Goal: Information Seeking & Learning: Learn about a topic

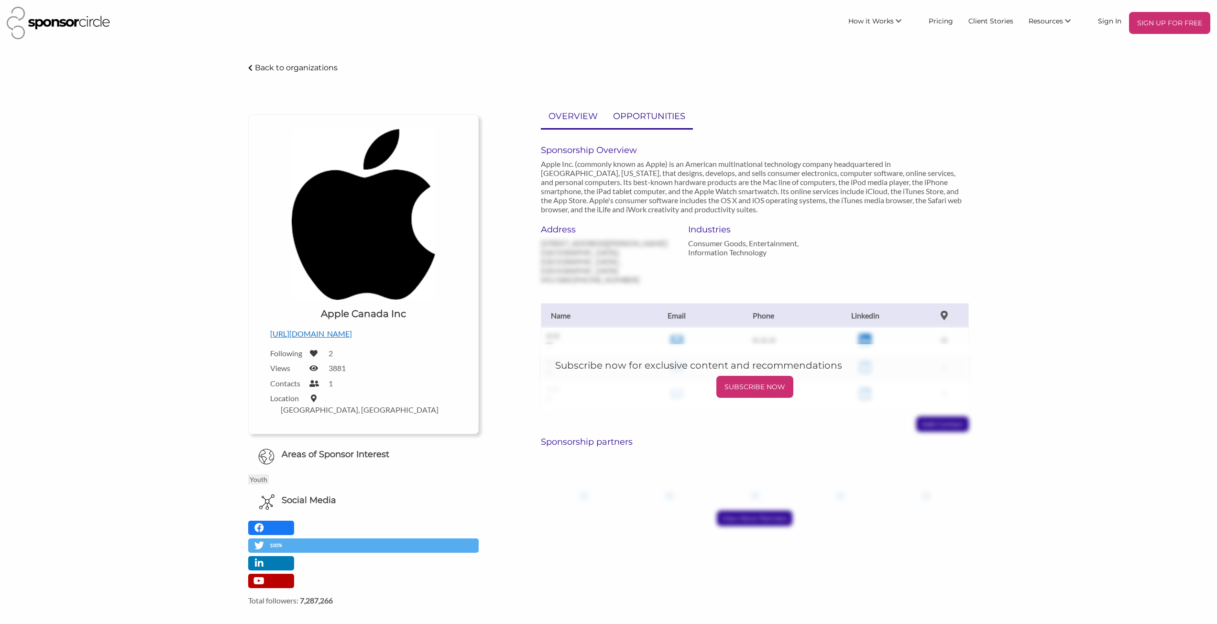
click at [662, 113] on p "OPPORTUNITIES" at bounding box center [649, 116] width 72 height 14
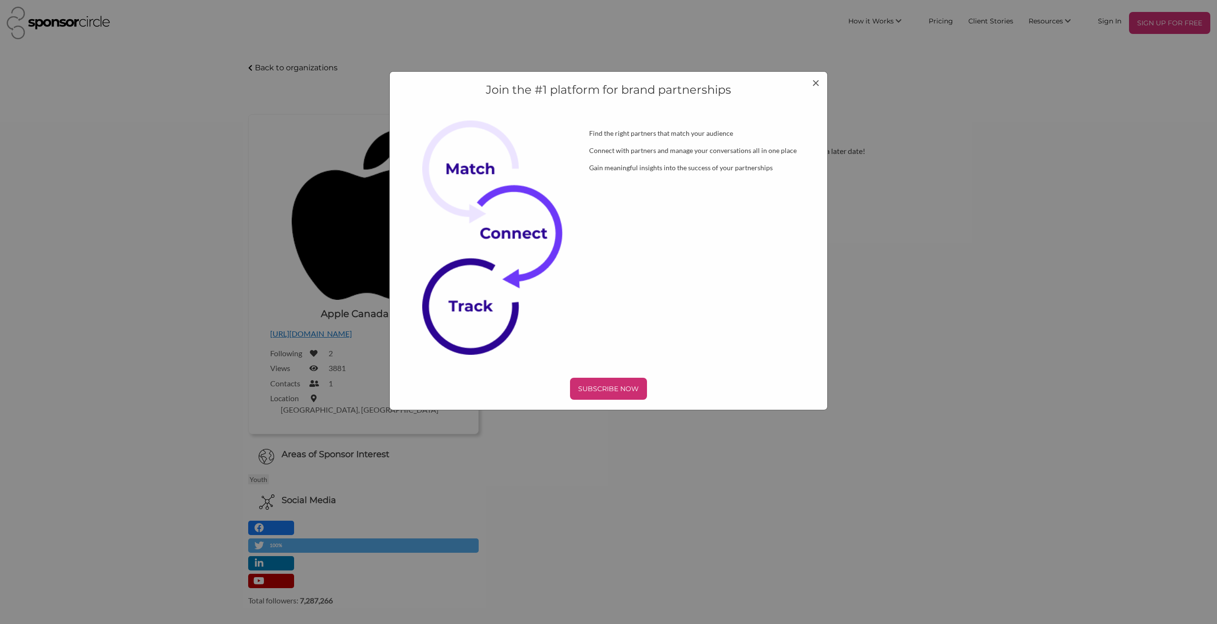
click at [805, 82] on h4 "Join the #1 platform for brand partnerships" at bounding box center [608, 90] width 417 height 16
click at [821, 83] on div "Join the #1 platform for brand partnerships Find the right partners that match …" at bounding box center [608, 240] width 438 height 339
click at [812, 82] on span "×" at bounding box center [816, 82] width 8 height 16
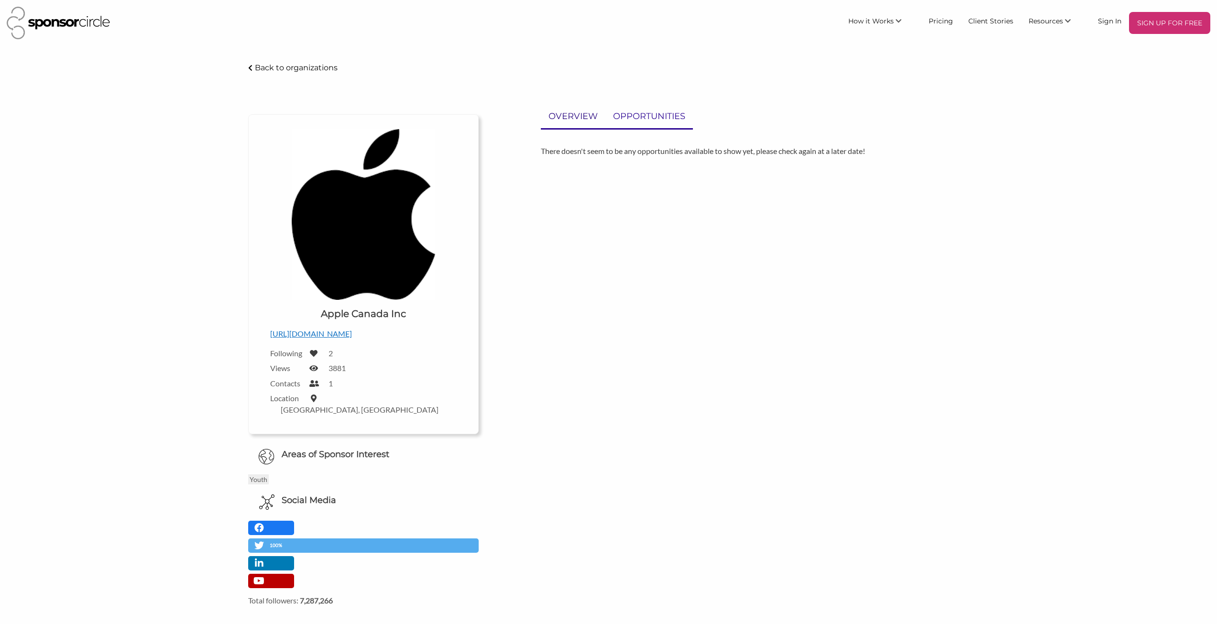
click at [591, 115] on p "OVERVIEW" at bounding box center [572, 116] width 49 height 14
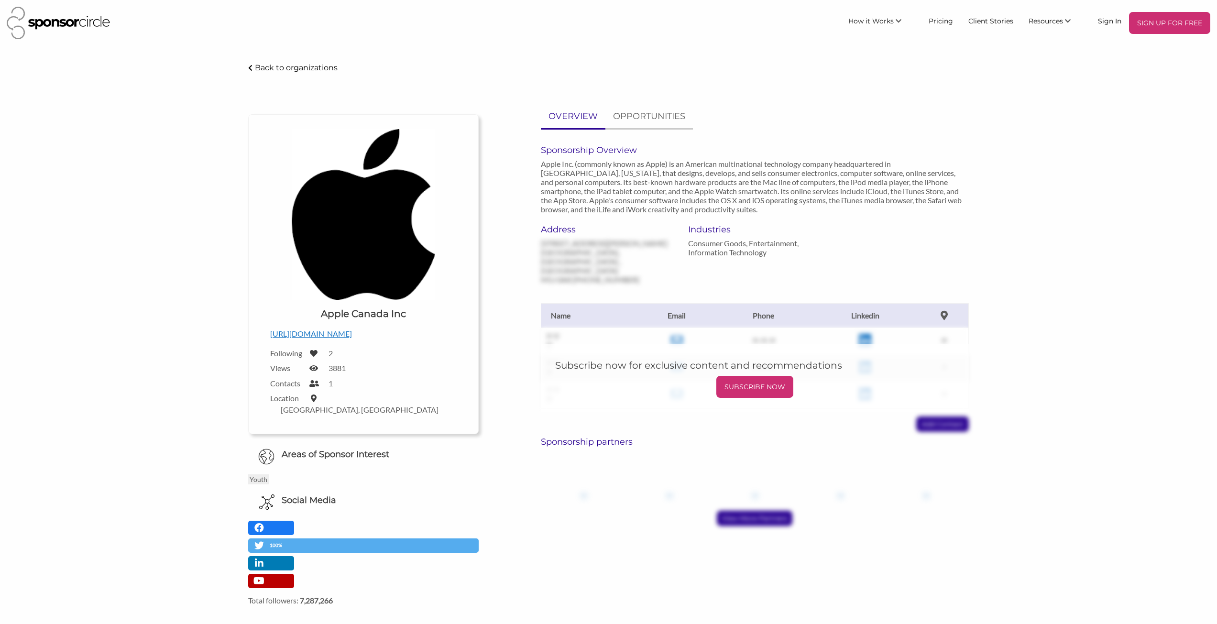
click at [213, 265] on div "Apple Canada Inc - Sponsor Circle Back to organizations Upload a logo for your …" at bounding box center [608, 403] width 1071 height 682
click at [112, 254] on div "Apple Canada Inc - Sponsor Circle Back to organizations Upload a logo for your …" at bounding box center [608, 403] width 1071 height 682
click at [892, 22] on span "How it Works" at bounding box center [870, 21] width 45 height 9
click at [877, 47] on link "For Suppliers and Sponsors" at bounding box center [873, 46] width 95 height 24
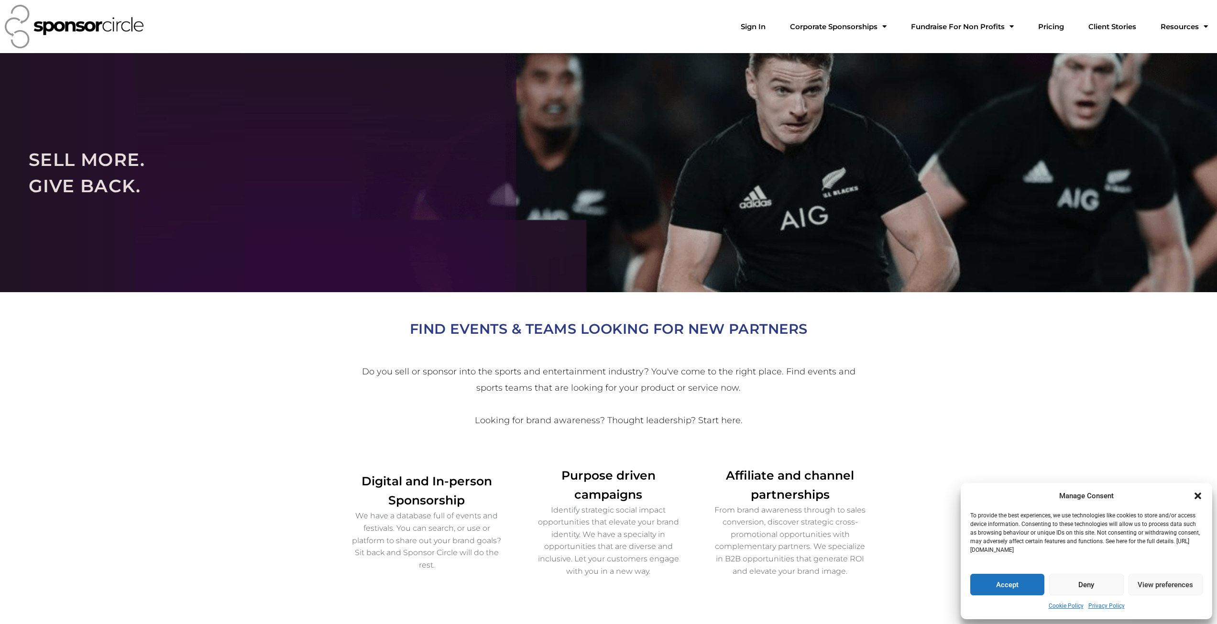
click at [1005, 590] on button "Accept" at bounding box center [1007, 585] width 74 height 22
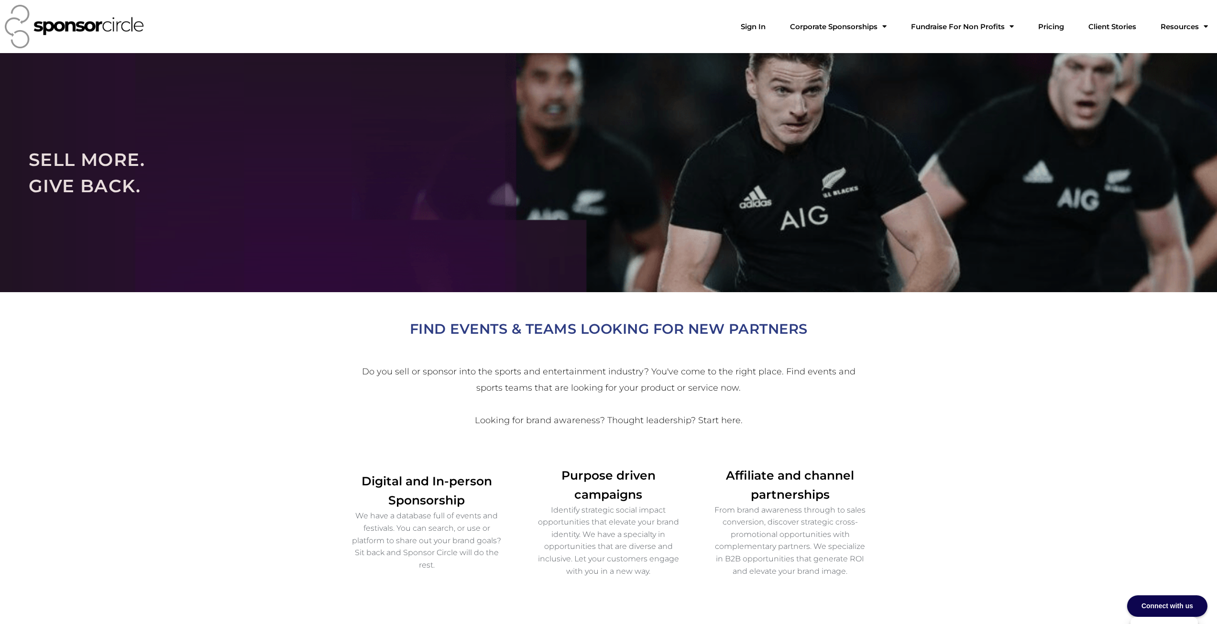
click at [41, 21] on img at bounding box center [74, 26] width 139 height 43
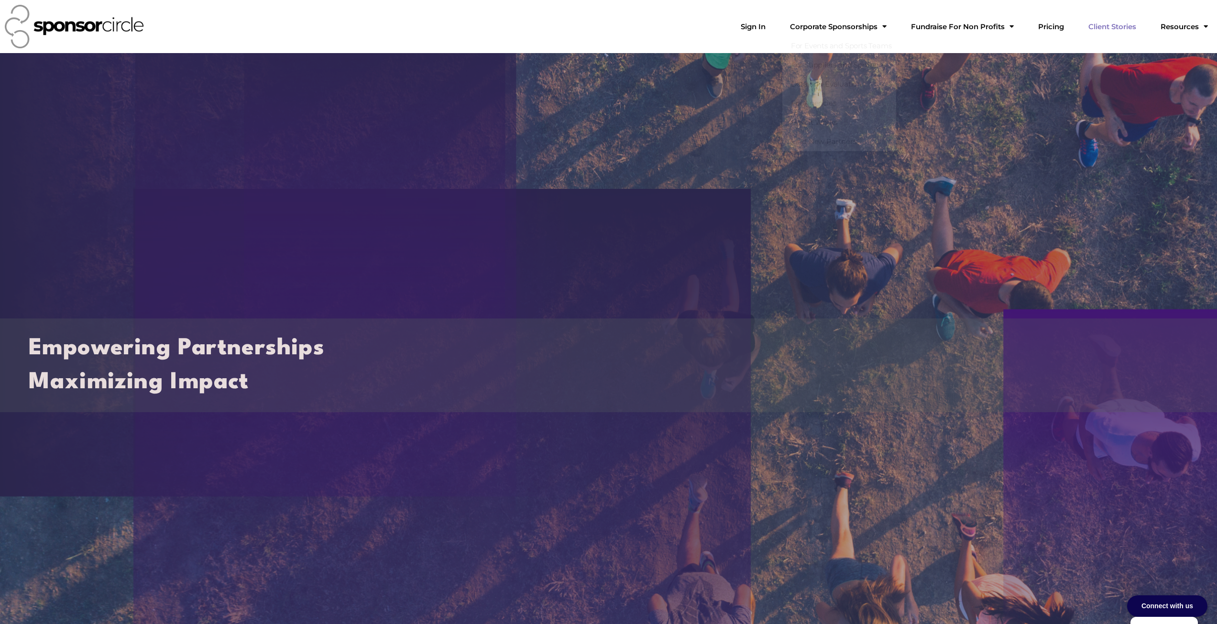
click at [1131, 25] on link "Client Stories" at bounding box center [1111, 26] width 63 height 19
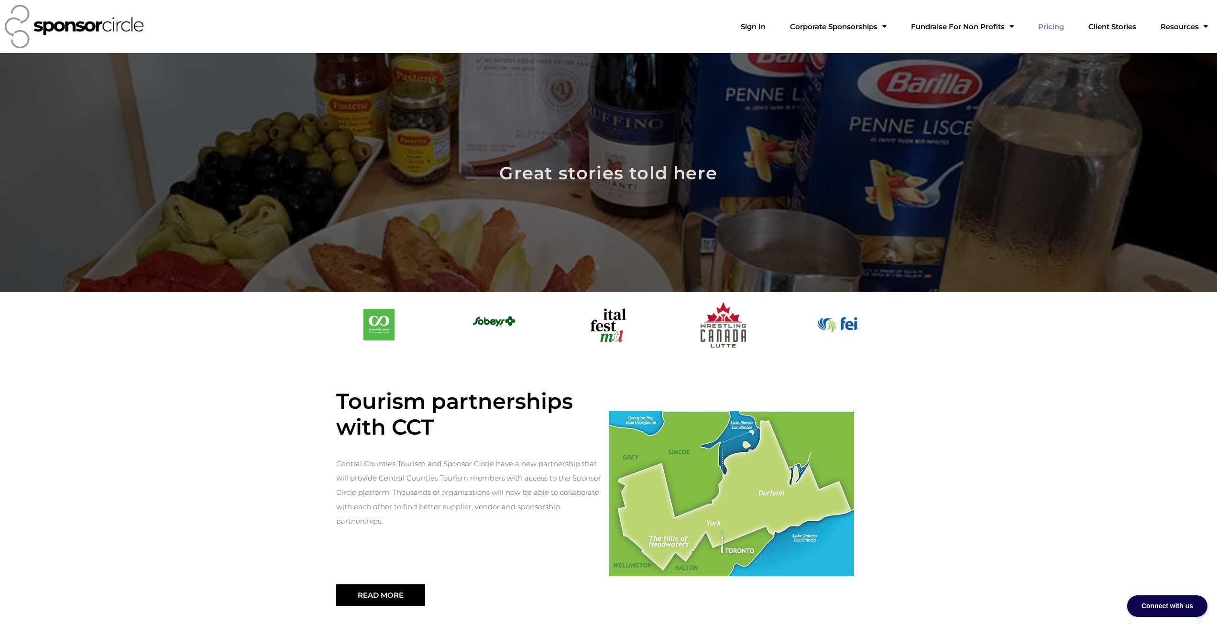
click at [1060, 26] on link "Pricing" at bounding box center [1050, 26] width 41 height 19
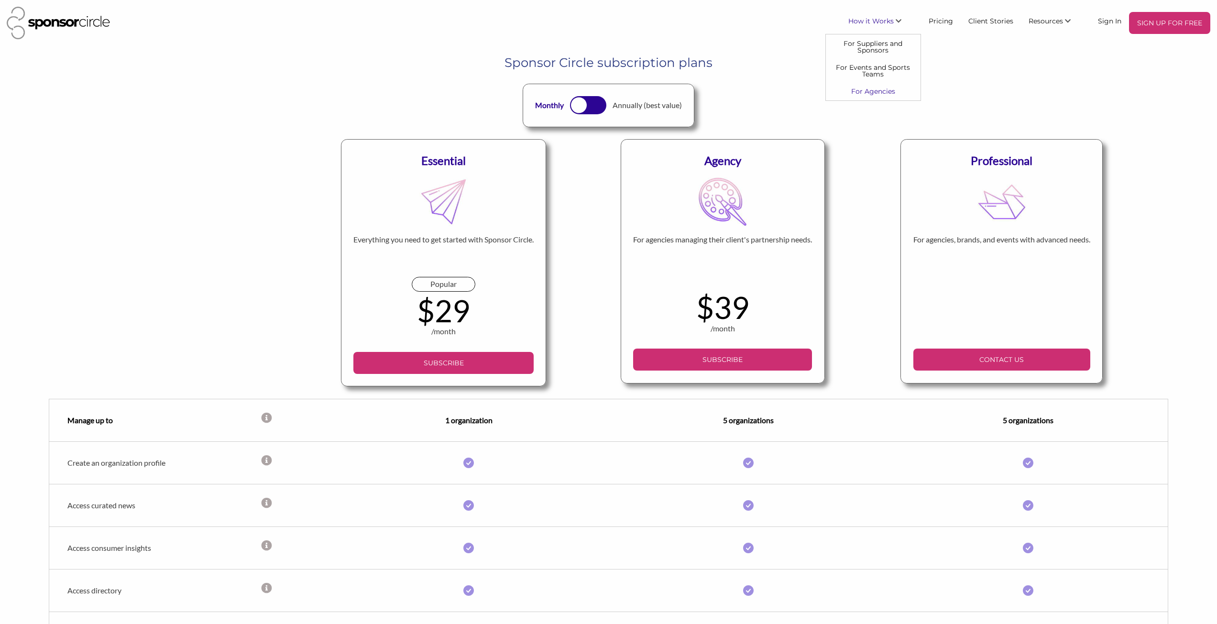
click at [857, 90] on link "For Agencies" at bounding box center [873, 91] width 95 height 17
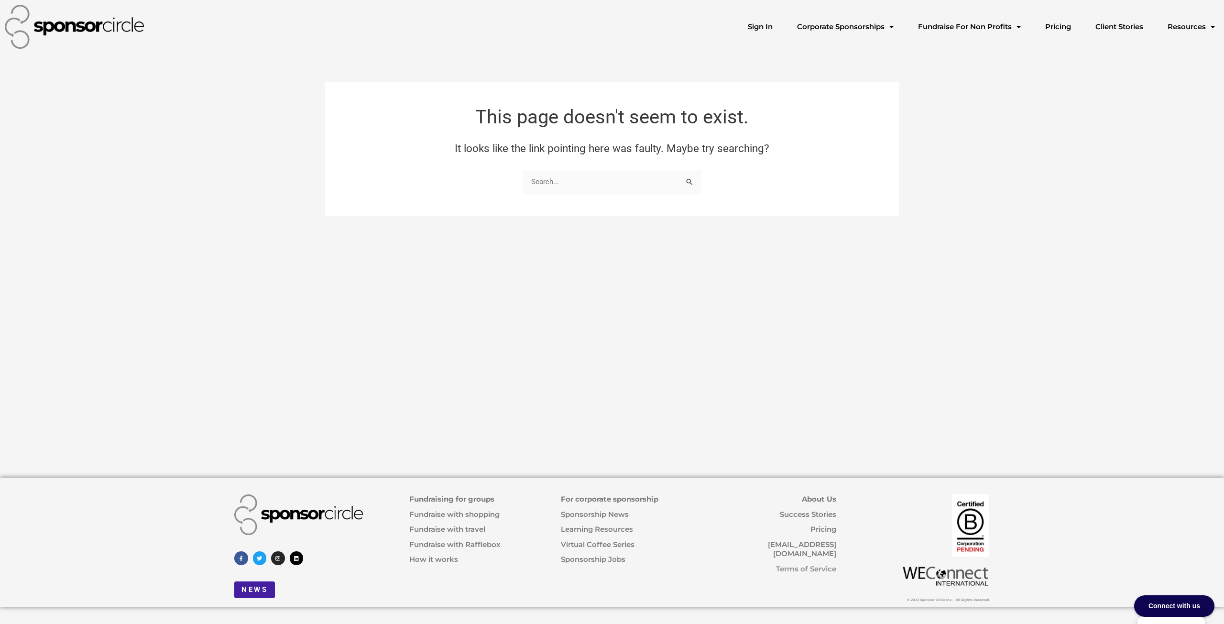
click at [588, 185] on input "Search for: Search" at bounding box center [611, 182] width 177 height 24
type input "apple"
click at [686, 177] on button "Search" at bounding box center [690, 182] width 8 height 10
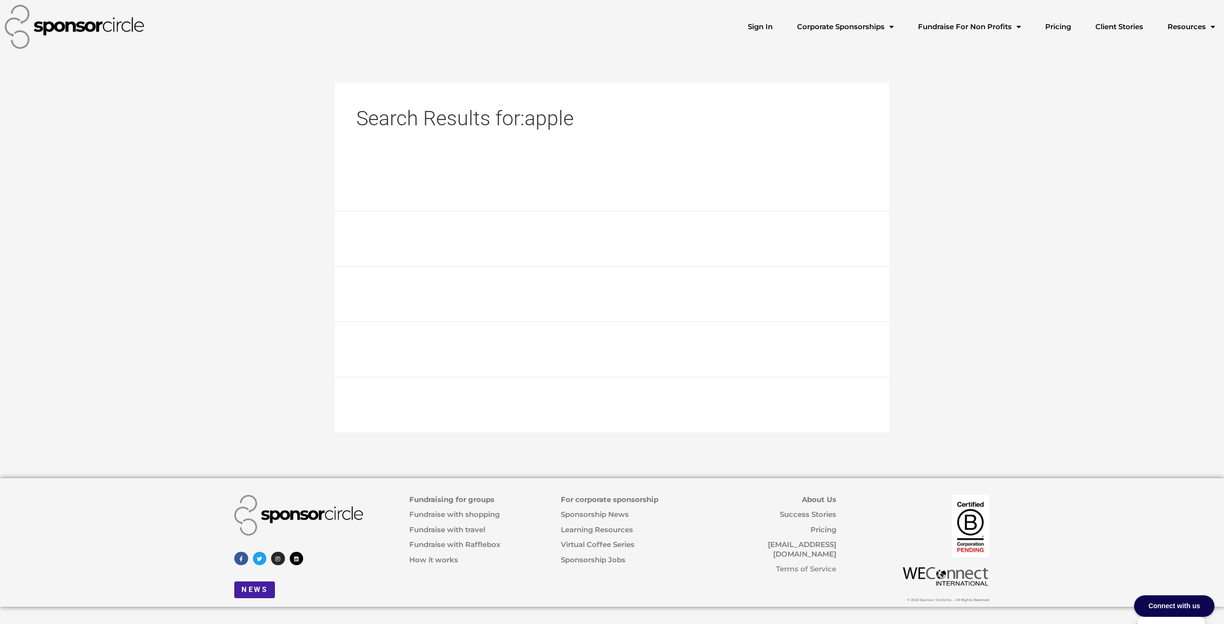
click at [780, 194] on article at bounding box center [612, 183] width 555 height 55
click at [92, 22] on img at bounding box center [75, 27] width 140 height 44
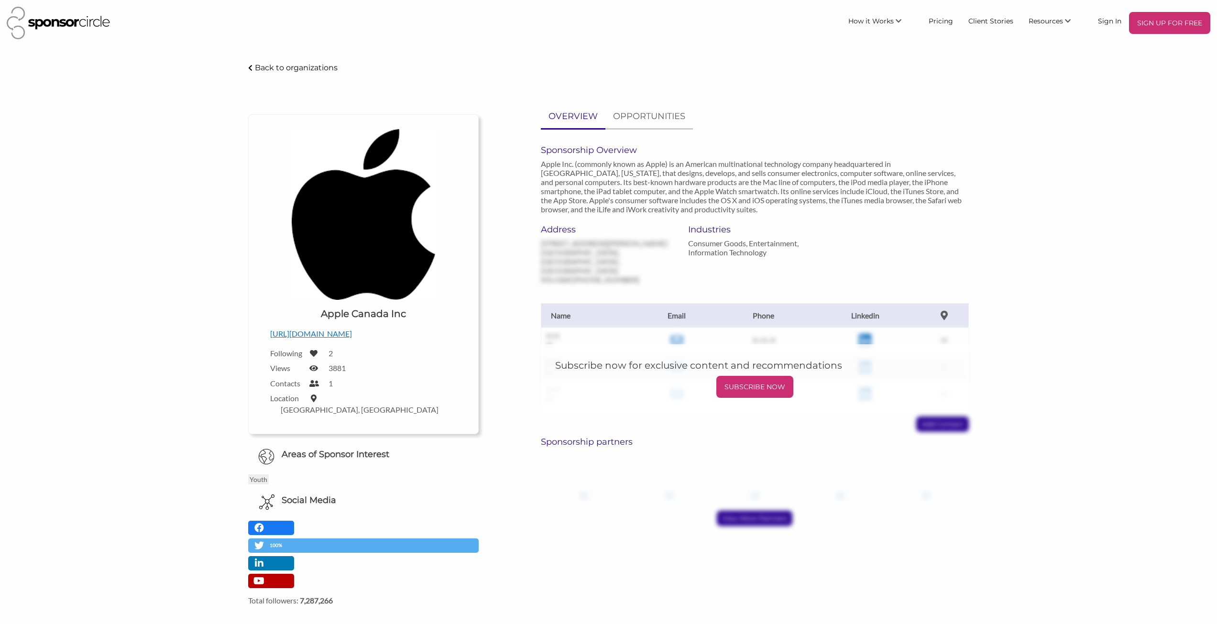
click at [148, 143] on div "Apple Canada Inc - Sponsor Circle Back to organizations Upload a logo for your …" at bounding box center [608, 403] width 1071 height 682
